Goal: Transaction & Acquisition: Purchase product/service

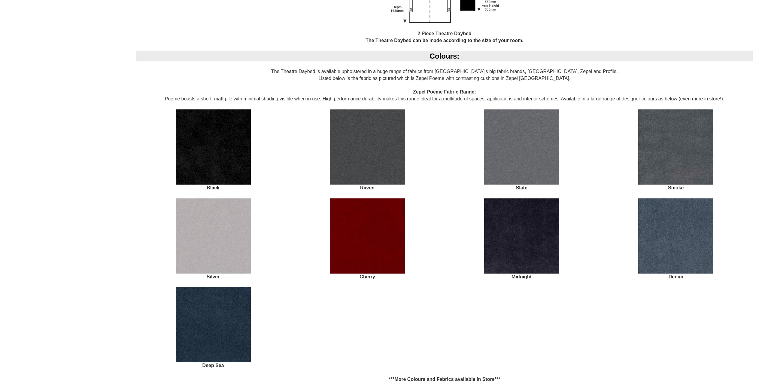
scroll to position [631, 0]
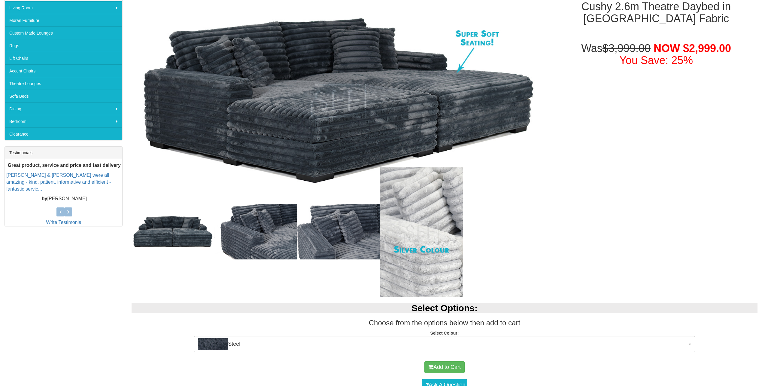
scroll to position [120, 0]
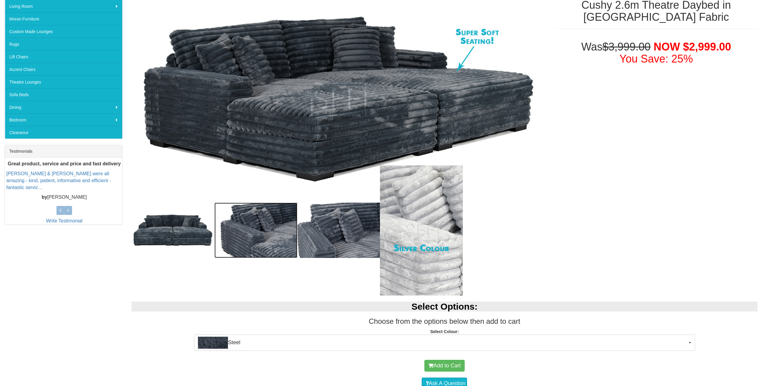
click at [272, 238] on img at bounding box center [255, 229] width 83 height 55
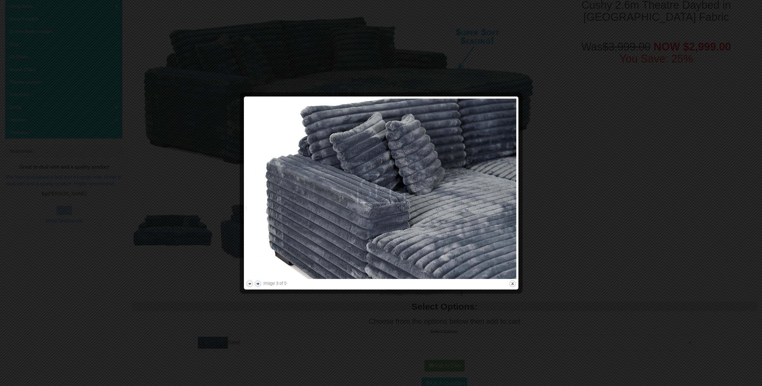
click at [258, 286] on button "next" at bounding box center [258, 284] width 8 height 8
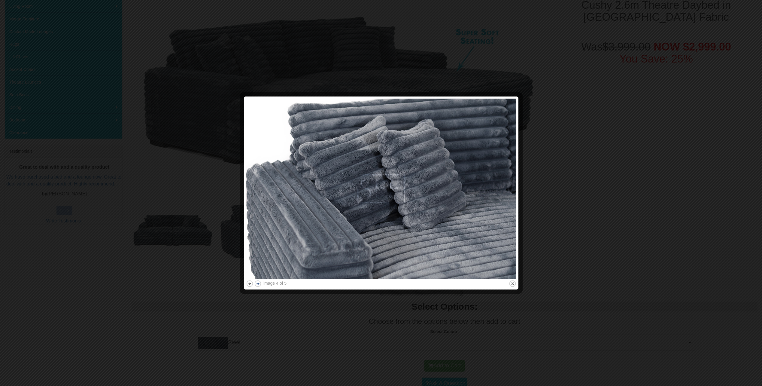
click at [258, 286] on button "next" at bounding box center [258, 284] width 8 height 8
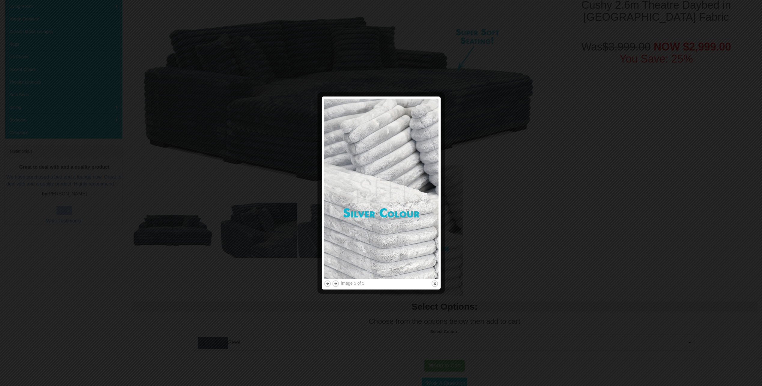
click at [202, 286] on div at bounding box center [381, 193] width 762 height 386
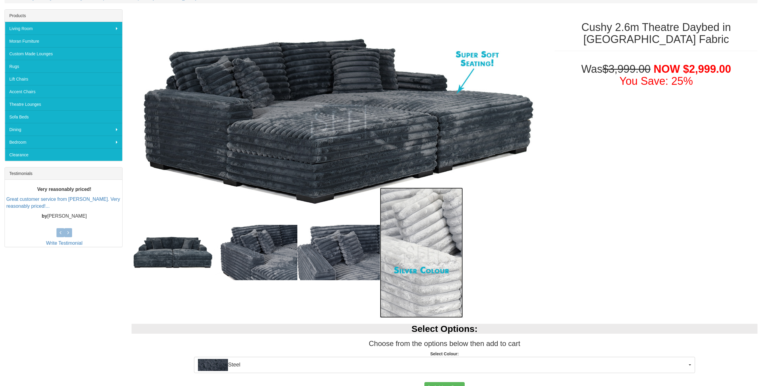
scroll to position [60, 0]
